Goal: Find specific page/section: Find specific page/section

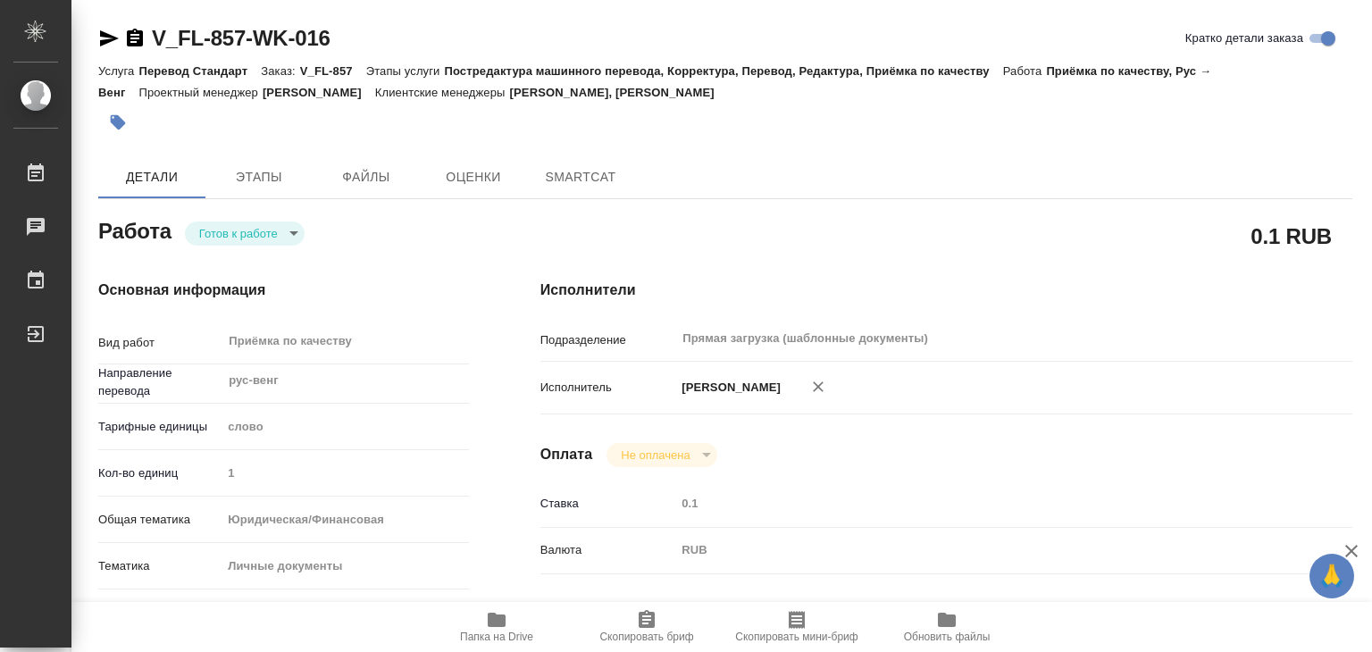
type textarea "x"
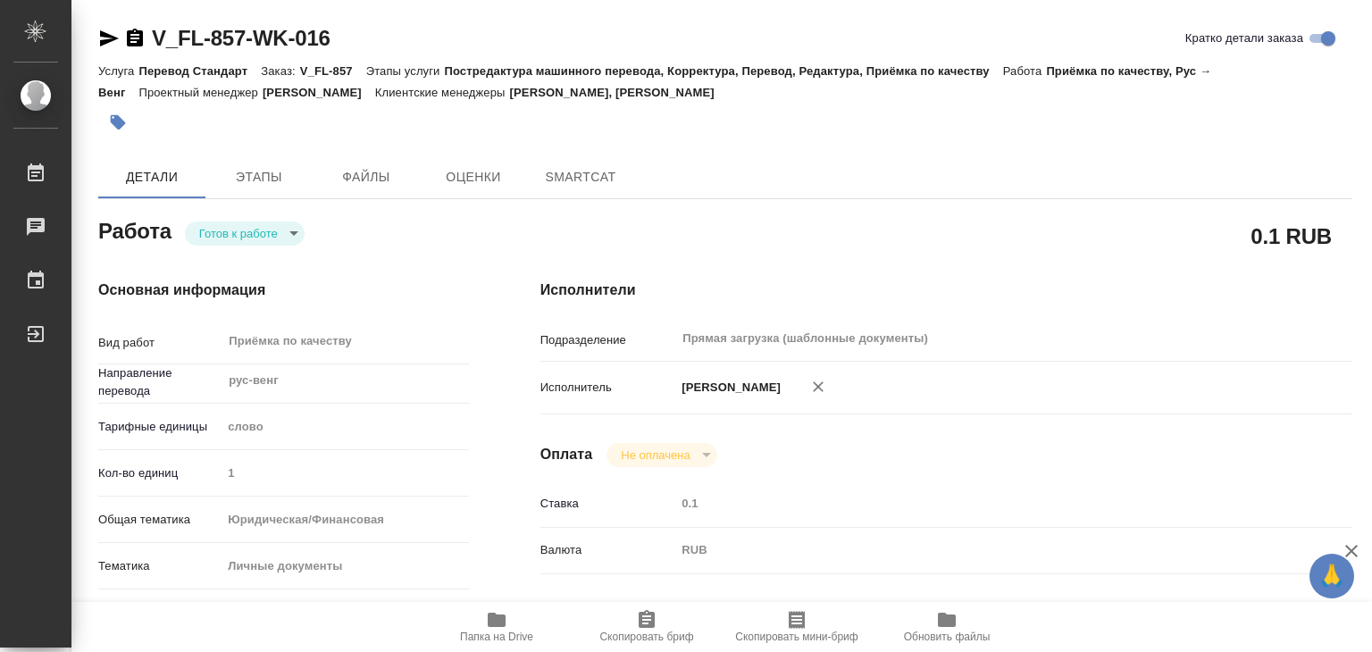
type textarea "x"
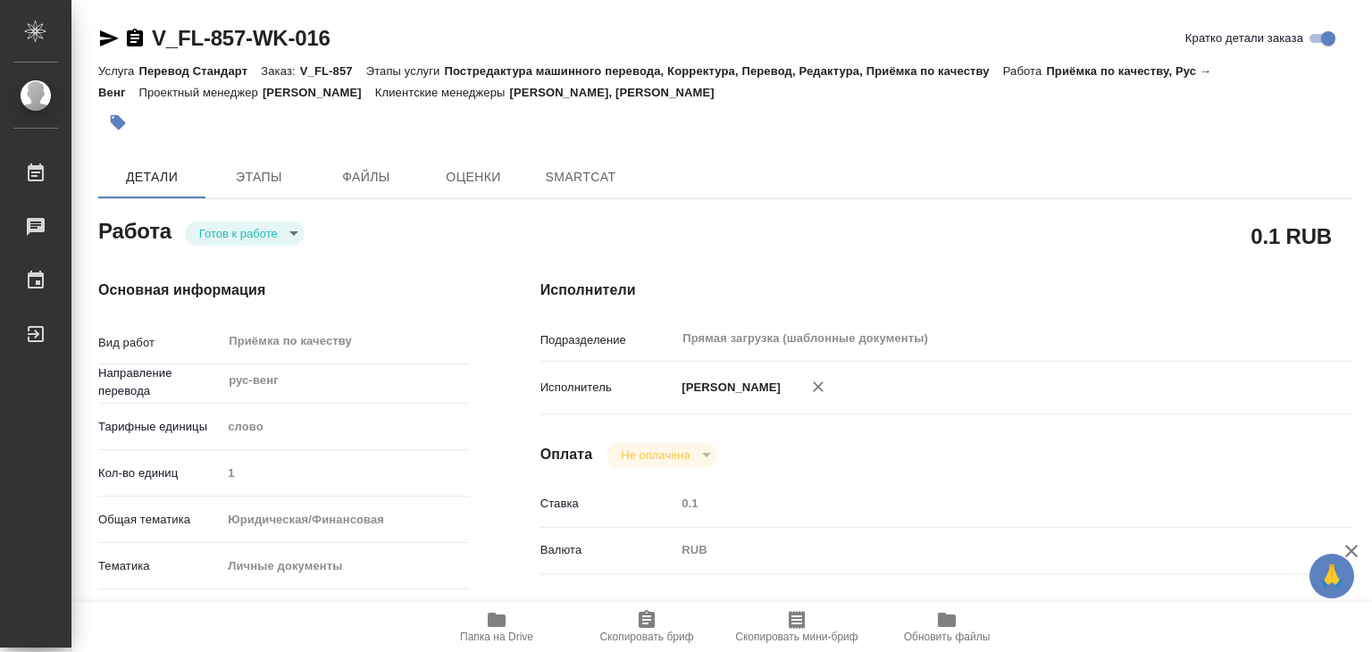
type textarea "x"
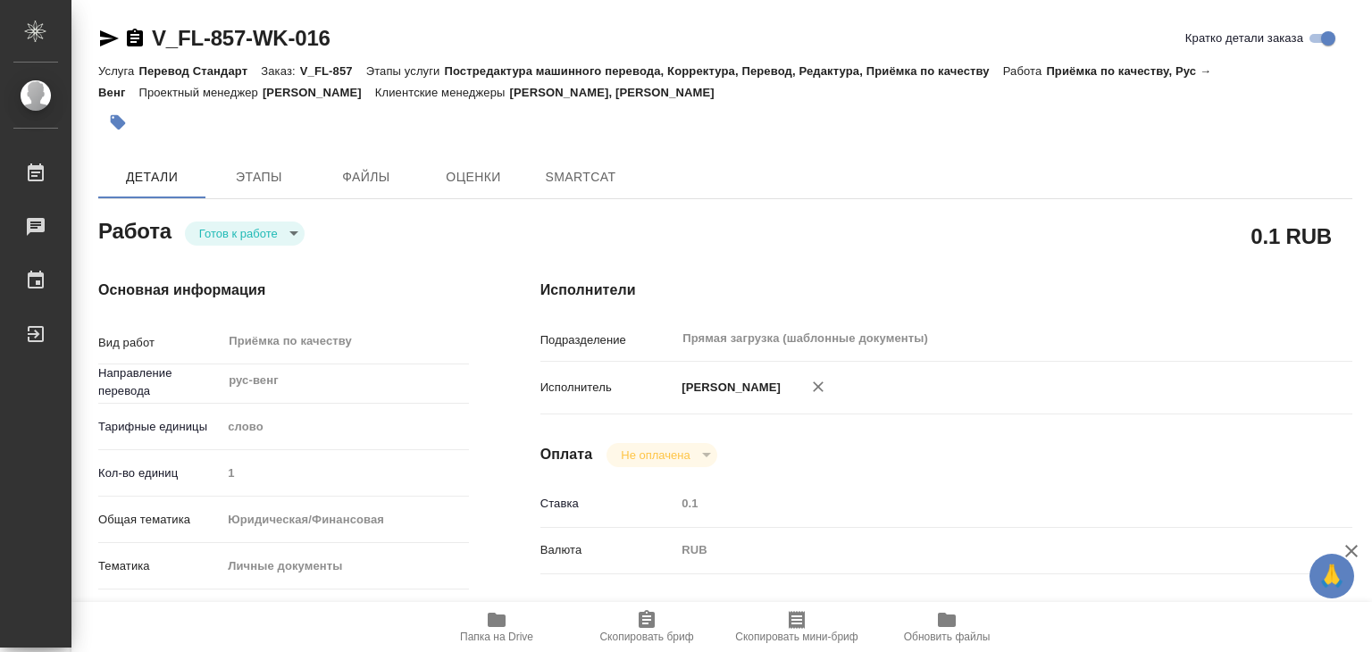
type textarea "x"
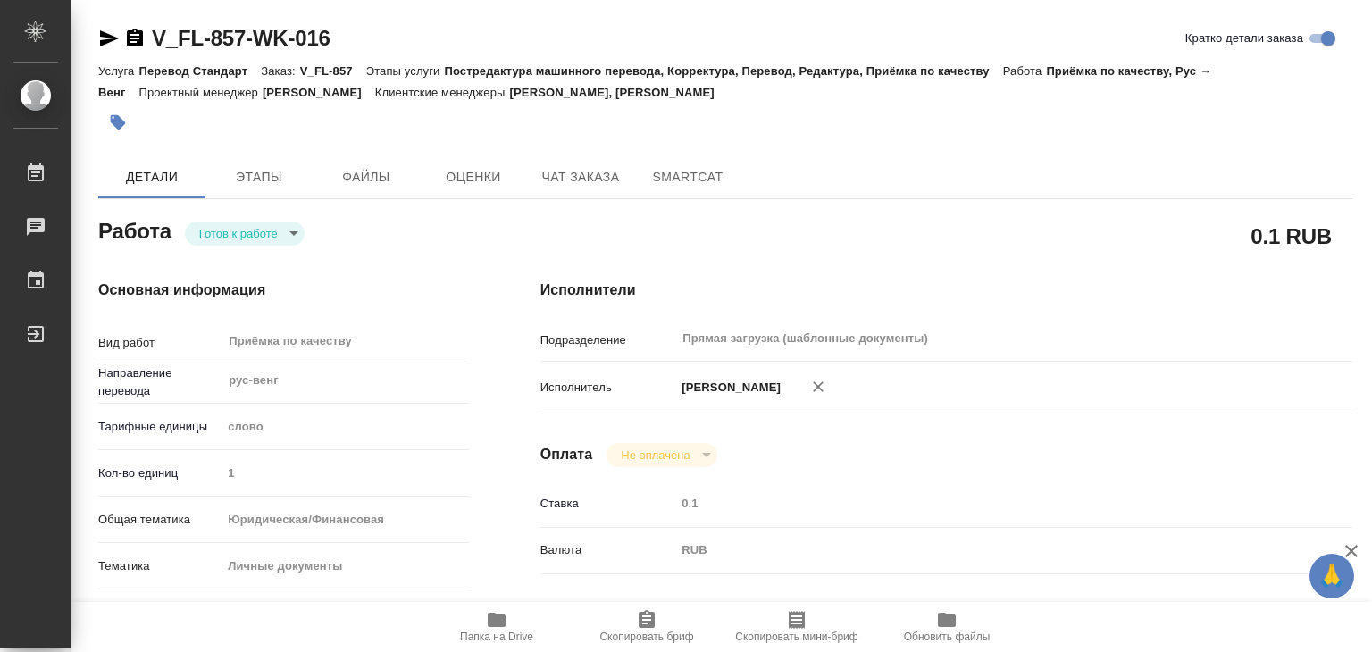
type textarea "x"
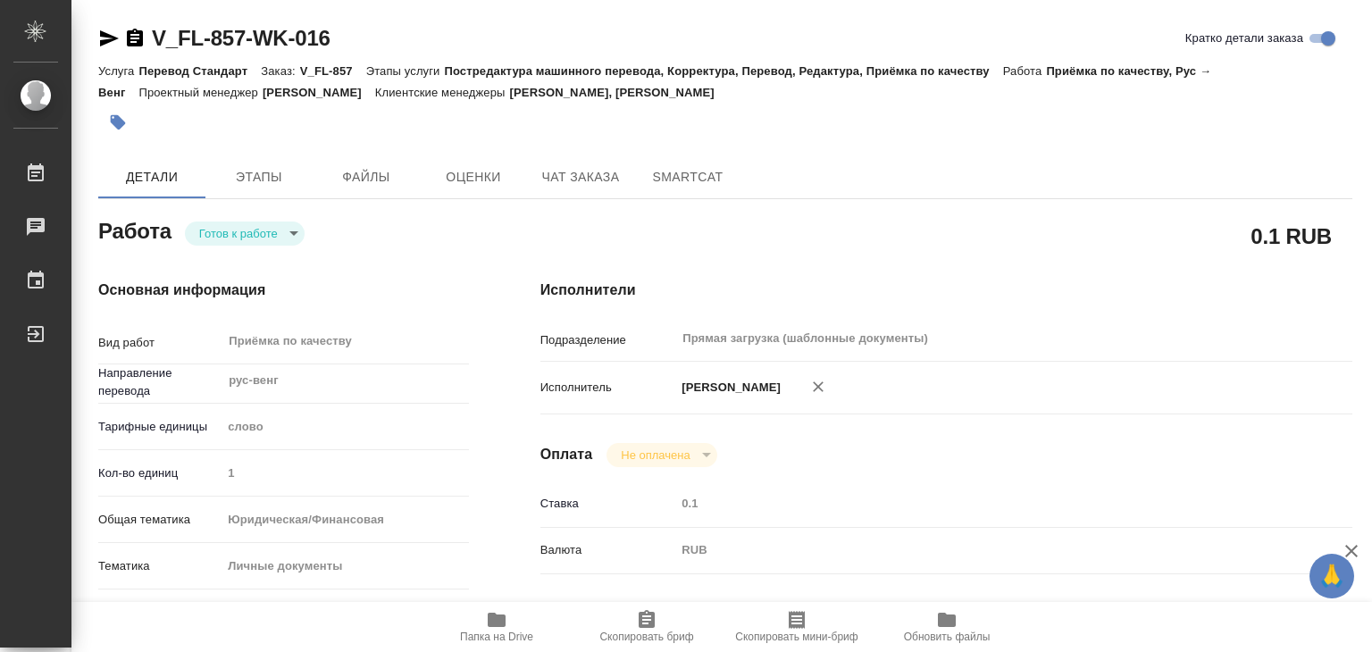
type textarea "x"
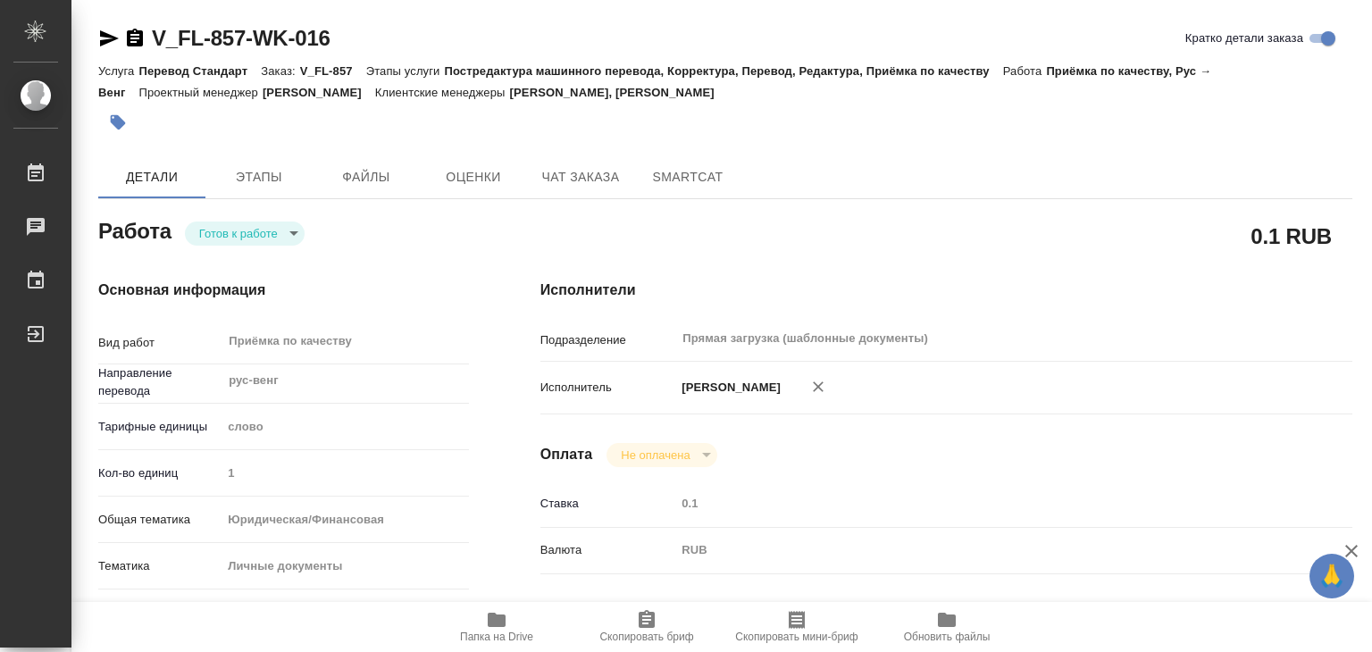
type textarea "x"
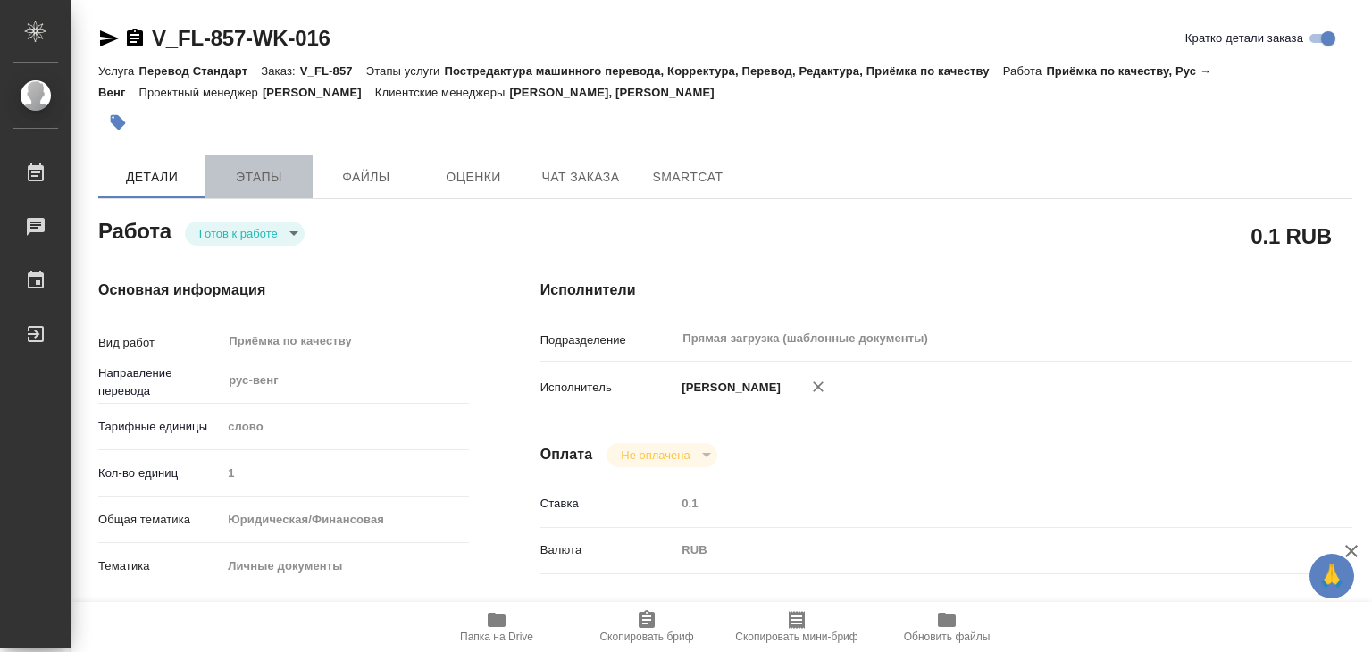
click at [288, 176] on span "Этапы" at bounding box center [259, 177] width 86 height 22
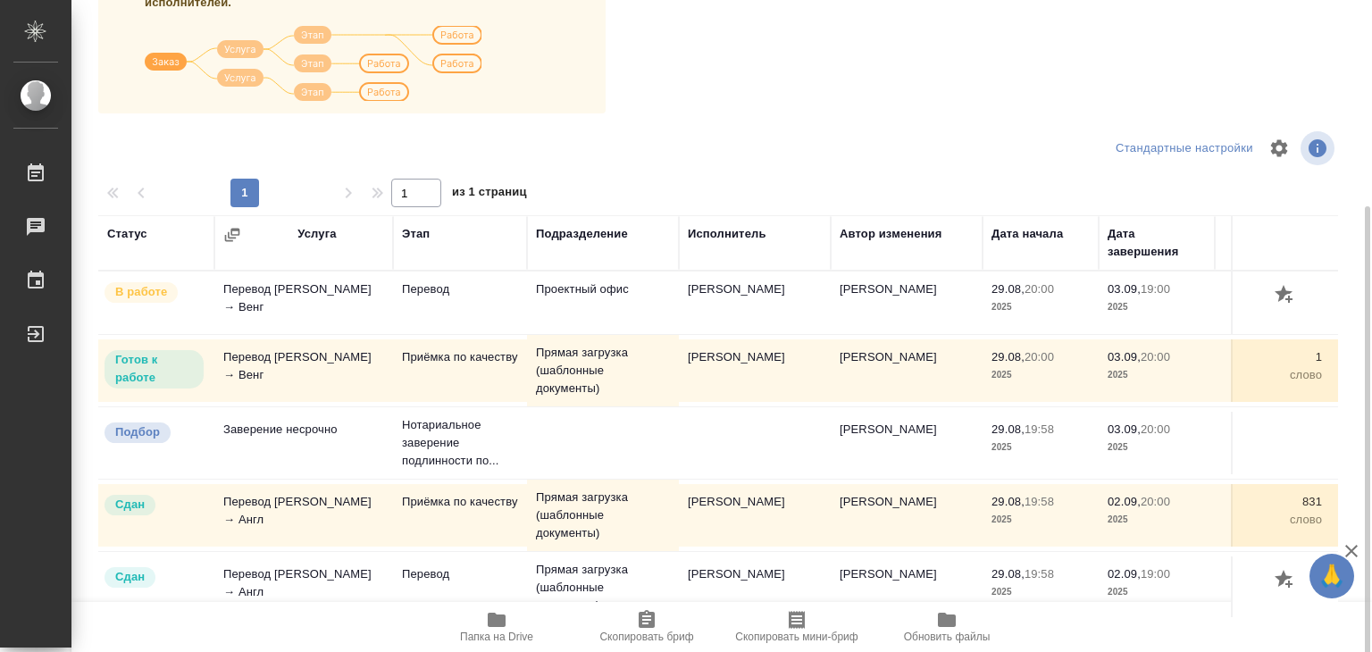
scroll to position [279, 0]
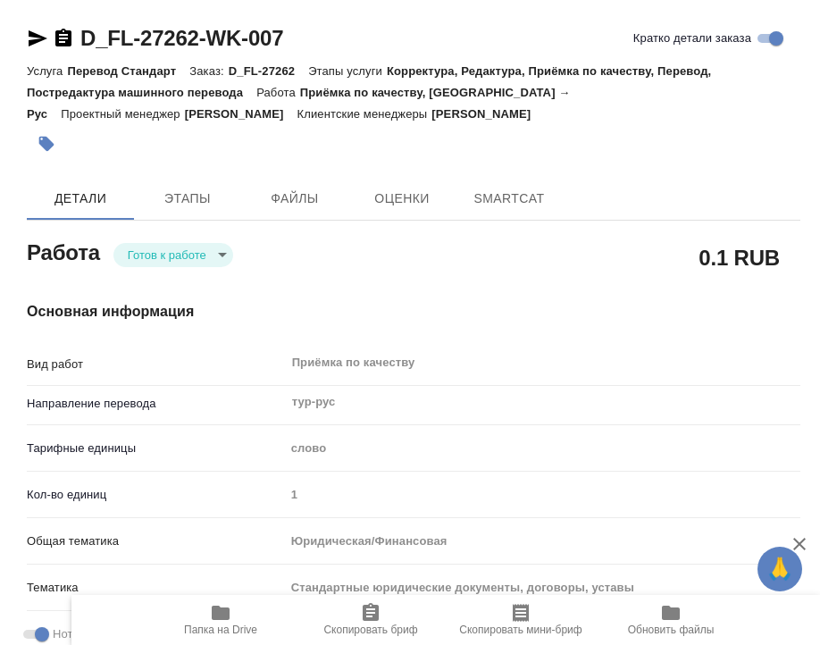
type textarea "x"
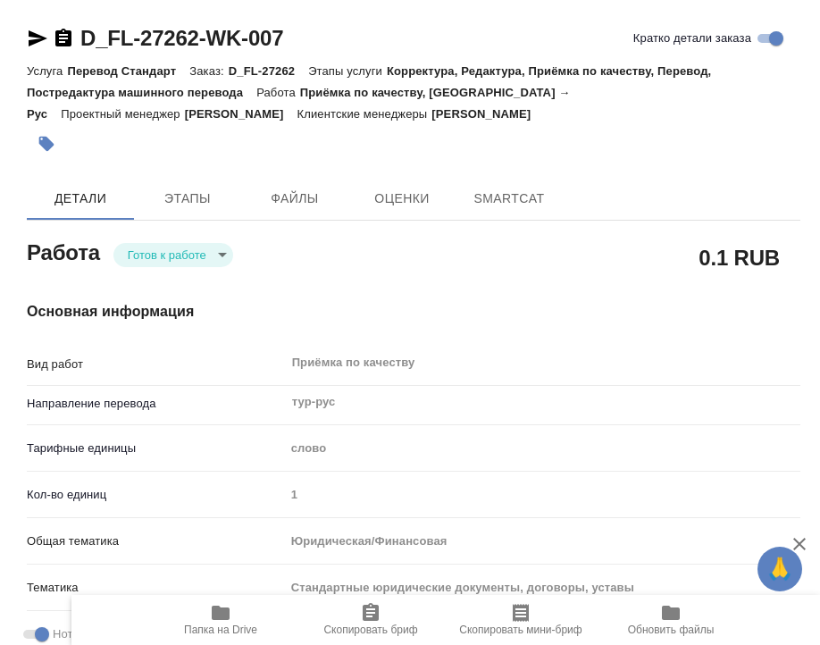
type textarea "x"
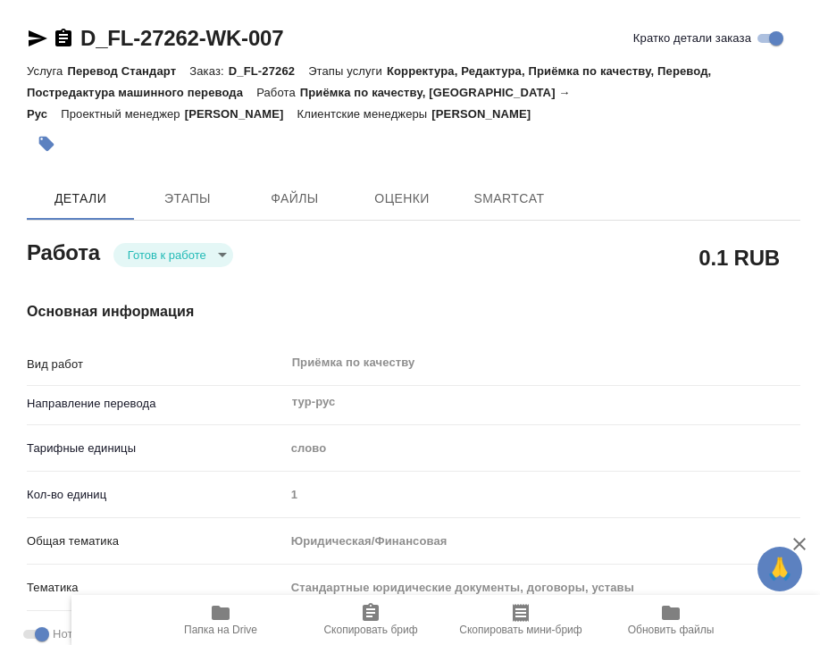
type textarea "x"
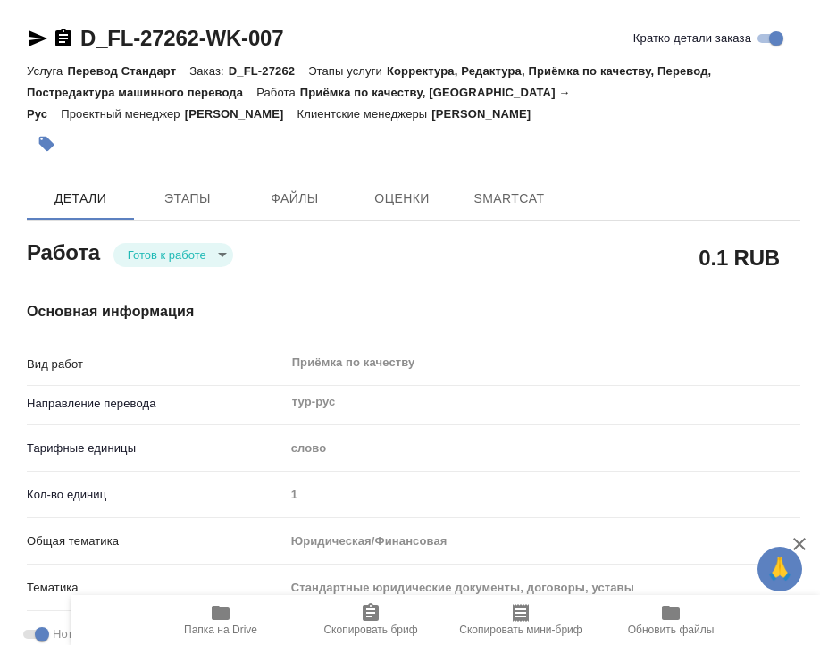
type textarea "x"
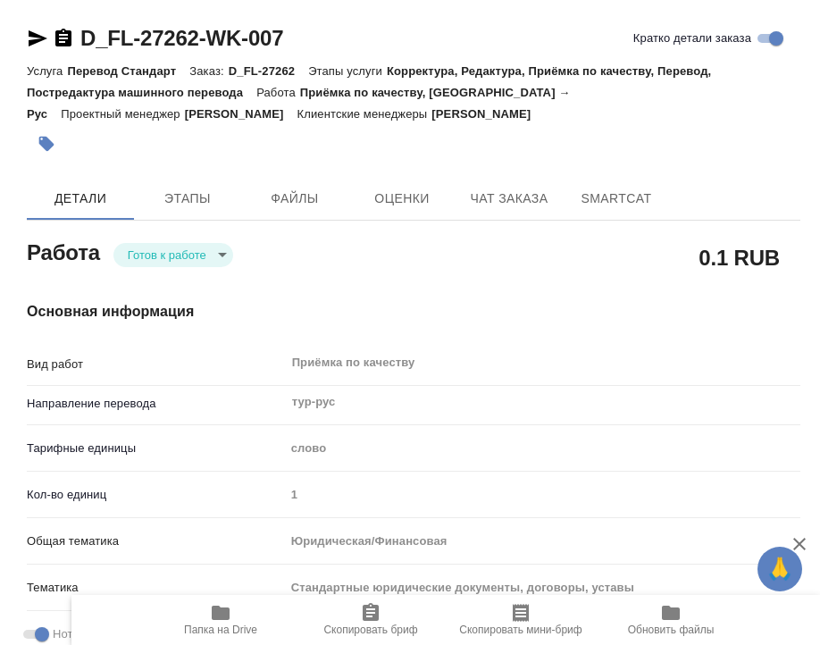
type textarea "x"
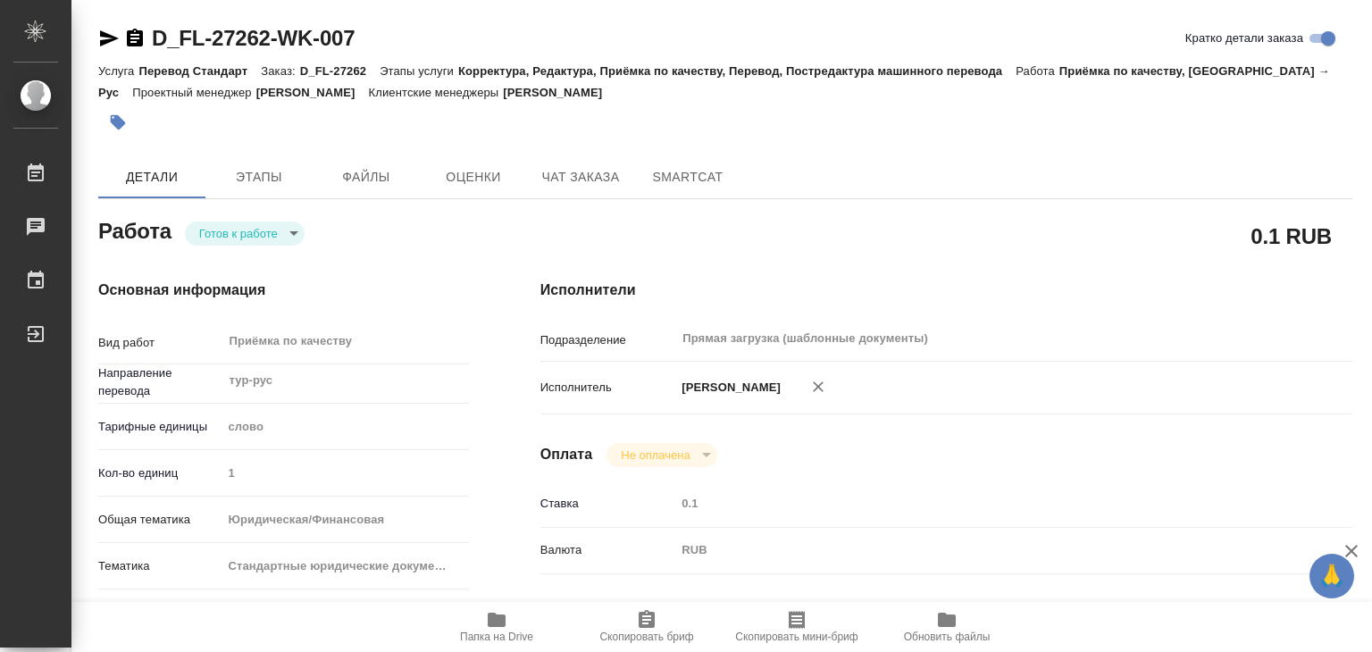
type textarea "x"
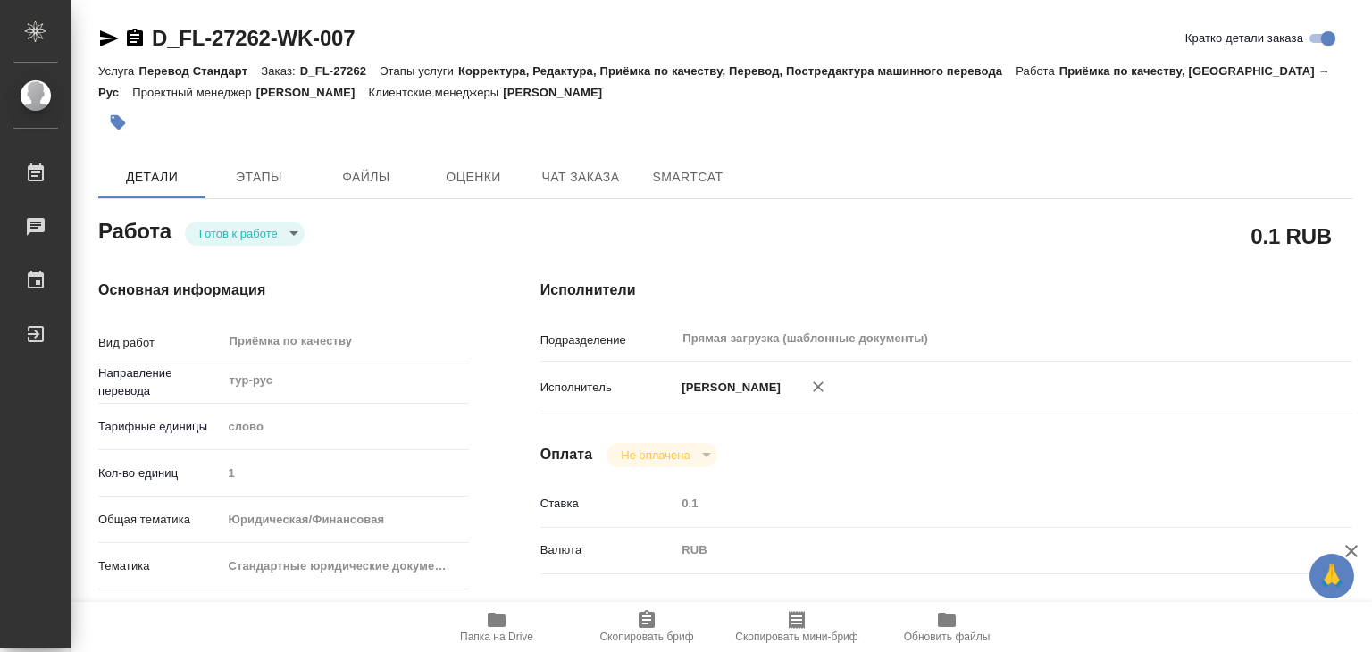
type textarea "x"
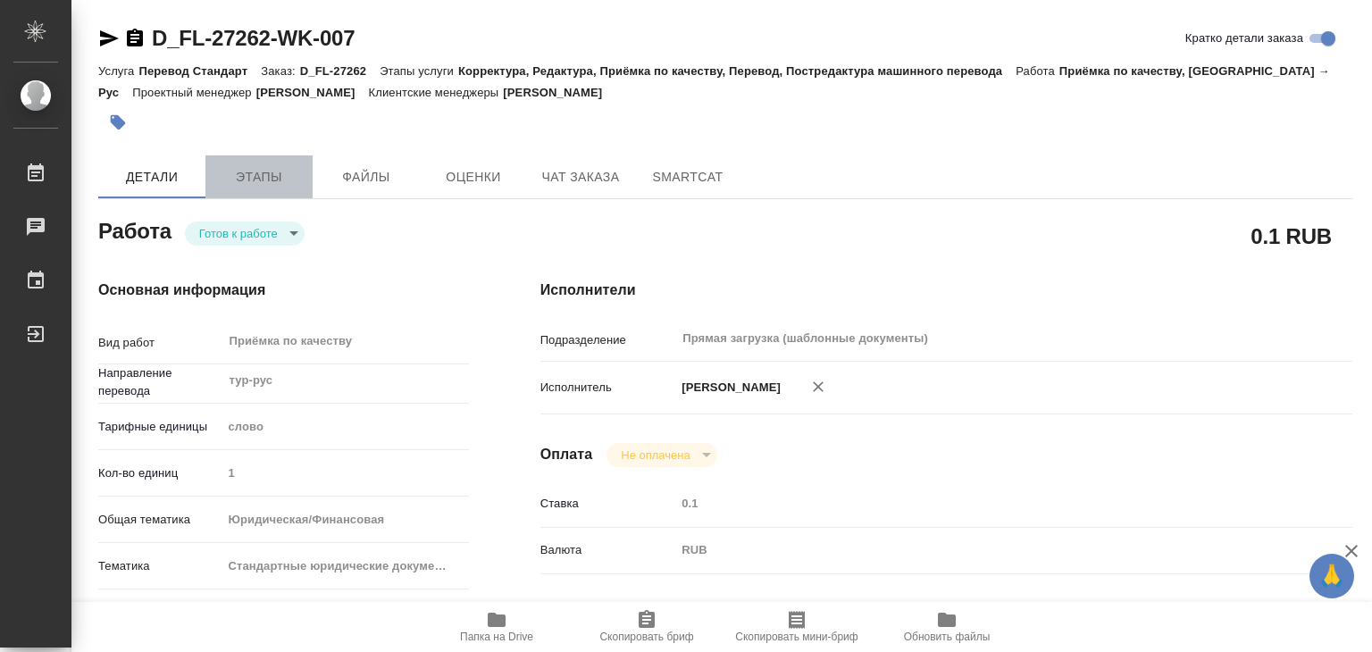
click at [250, 183] on span "Этапы" at bounding box center [259, 177] width 86 height 22
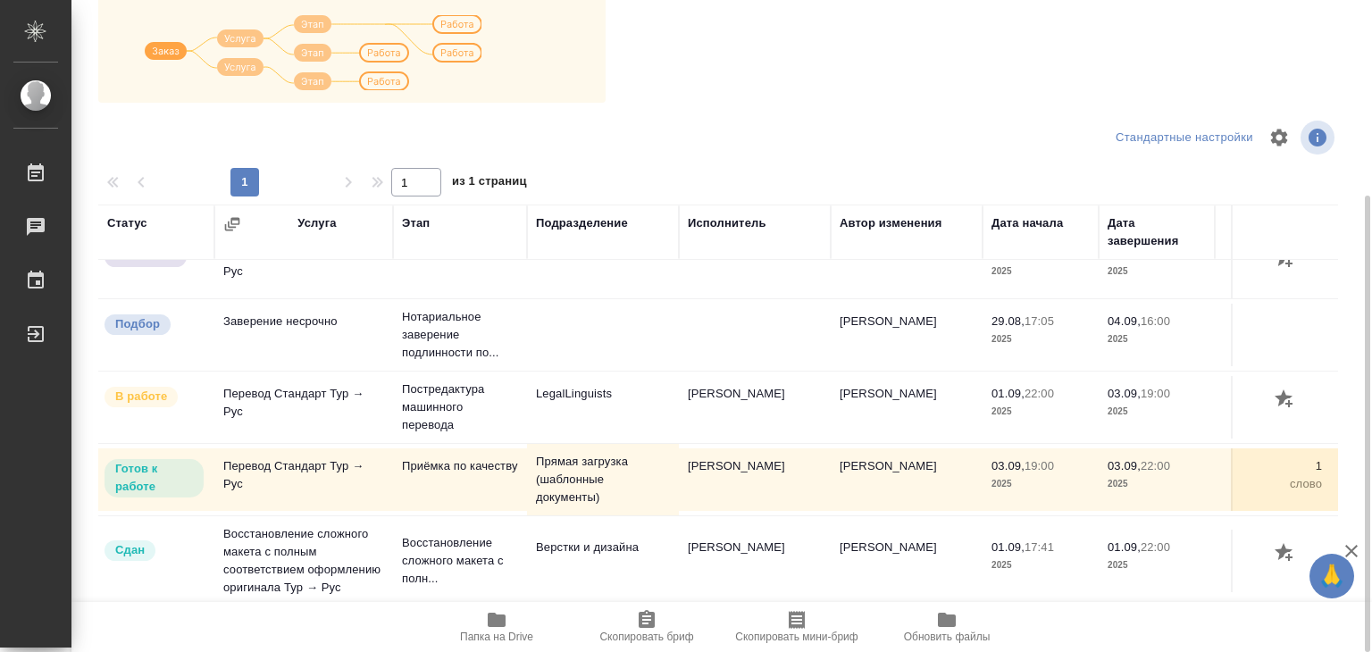
scroll to position [54, 0]
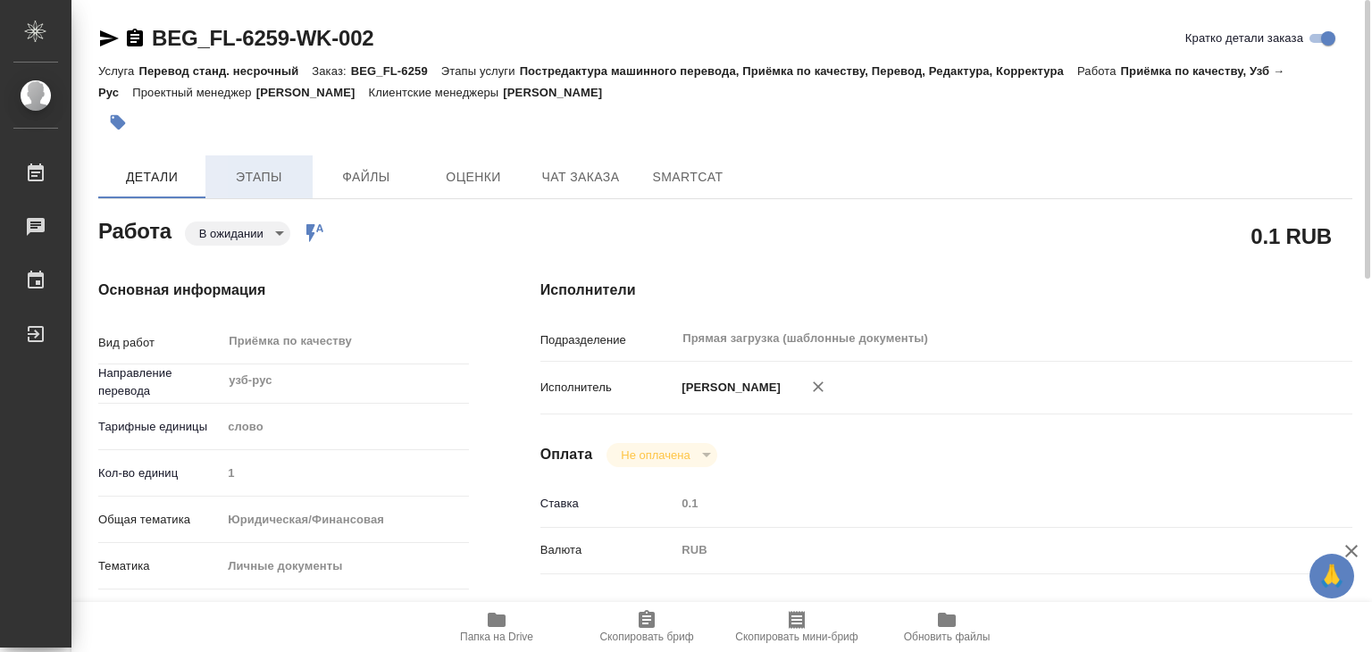
click at [281, 190] on button "Этапы" at bounding box center [258, 176] width 107 height 43
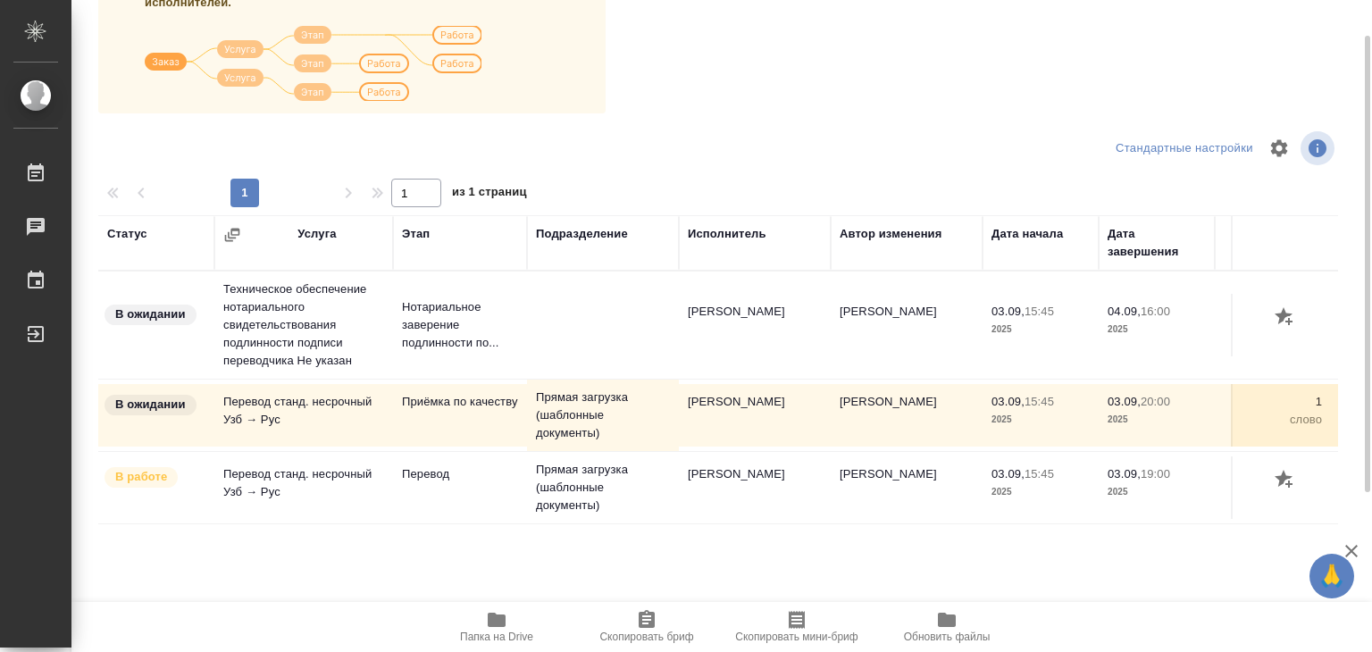
scroll to position [279, 0]
